Goal: Navigation & Orientation: Find specific page/section

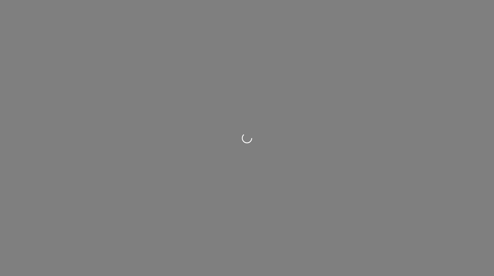
click at [262, 207] on div at bounding box center [247, 138] width 494 height 276
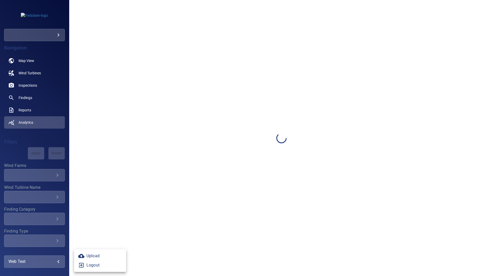
drag, startPoint x: 45, startPoint y: 264, endPoint x: 48, endPoint y: 263, distance: 3.4
click at [45, 263] on body "​ Navigation Map View Wind Turbines Inspections Findings Reports Analytics Filt…" at bounding box center [247, 138] width 494 height 276
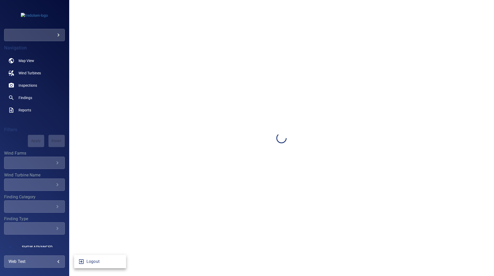
click at [84, 268] on div "web test Logout" at bounding box center [247, 138] width 494 height 276
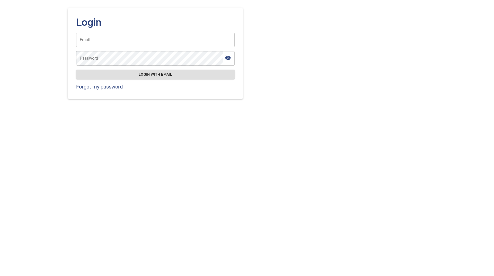
type input "**********"
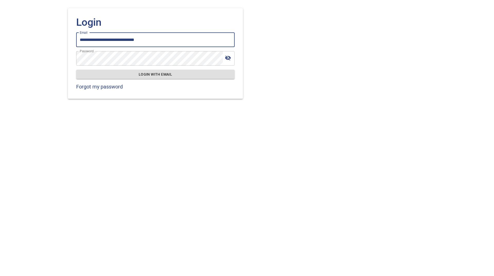
click at [144, 73] on span "Login with email" at bounding box center [155, 74] width 150 height 6
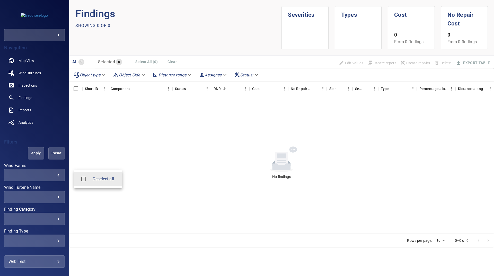
click at [51, 177] on body "​ Navigation Map View Wind Turbines Inspections Findings Reports Analytics Filt…" at bounding box center [247, 138] width 494 height 276
drag, startPoint x: 119, startPoint y: 150, endPoint x: 102, endPoint y: 137, distance: 21.5
click at [113, 148] on div at bounding box center [247, 138] width 494 height 276
click at [46, 33] on body "​ Navigation Map View Wind Turbines Inspections Findings Reports Analytics Filt…" at bounding box center [247, 138] width 494 height 276
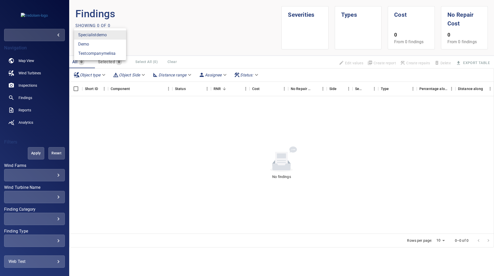
click at [94, 227] on div at bounding box center [247, 138] width 494 height 276
click at [49, 262] on body "​ Navigation Map View Wind Turbines Inspections Findings Reports Analytics Filt…" at bounding box center [247, 138] width 494 height 276
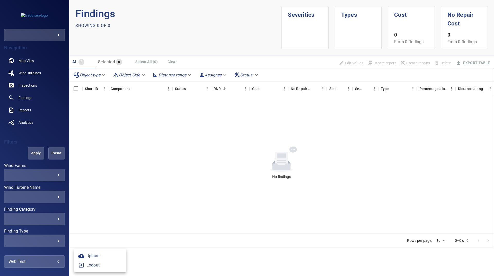
click at [90, 265] on li "Logout" at bounding box center [100, 265] width 52 height 9
type input "********"
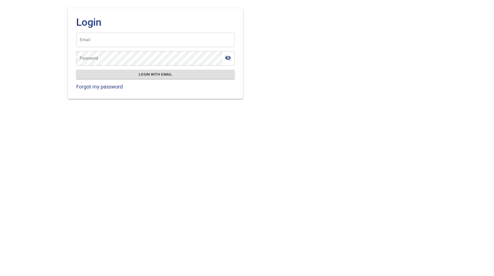
type input "**********"
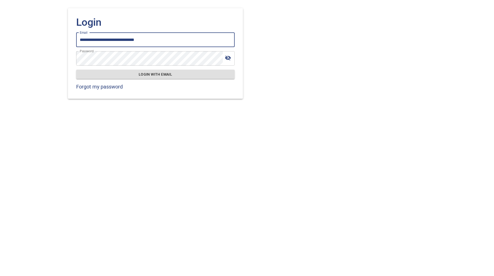
click at [122, 76] on span "Login with email" at bounding box center [155, 74] width 150 height 6
